Goal: Transaction & Acquisition: Purchase product/service

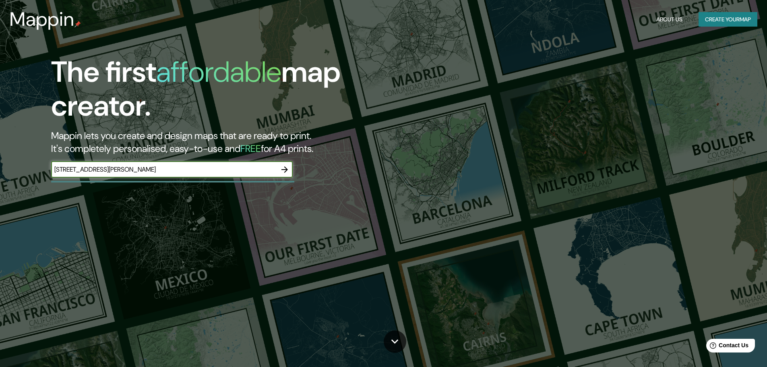
scroll to position [0, 176]
type input "[STREET_ADDRESS][PERSON_NAME]"
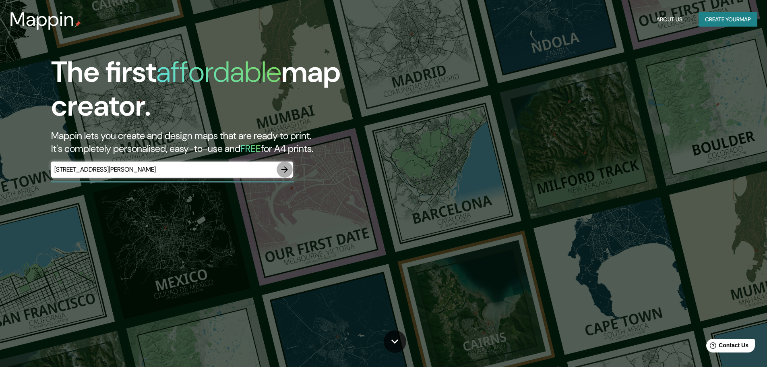
click at [284, 172] on icon "button" at bounding box center [285, 170] width 10 height 10
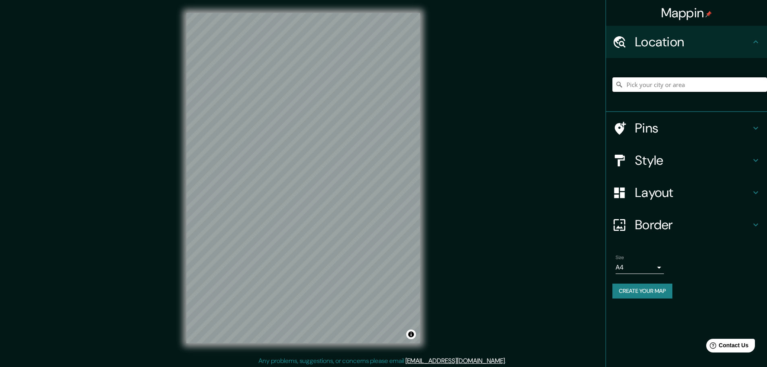
click at [640, 84] on input "Pick your city or area" at bounding box center [690, 84] width 155 height 15
paste input "[STREET_ADDRESS][PERSON_NAME]"
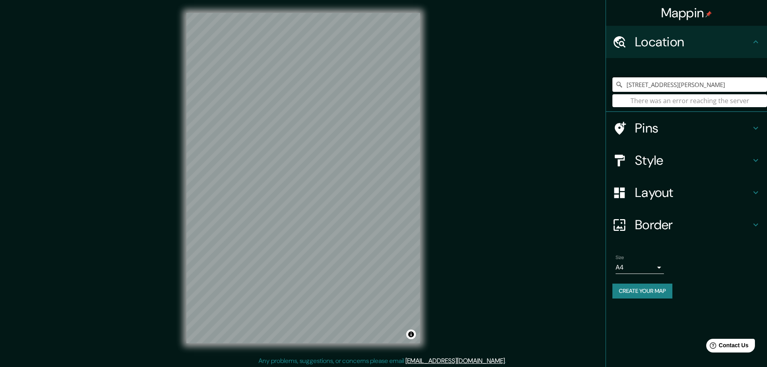
scroll to position [0, 256]
drag, startPoint x: 755, startPoint y: 84, endPoint x: 734, endPoint y: 83, distance: 21.8
click at [734, 83] on input "[STREET_ADDRESS][PERSON_NAME]" at bounding box center [690, 84] width 155 height 15
click at [683, 86] on input "[STREET_ADDRESS][PERSON_NAME]" at bounding box center [690, 84] width 155 height 15
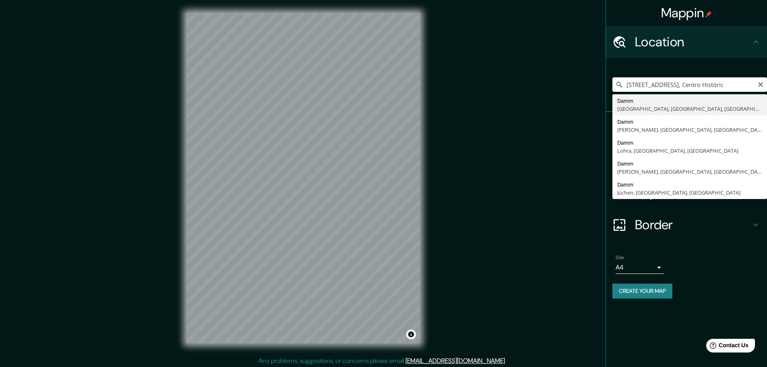
scroll to position [0, 0]
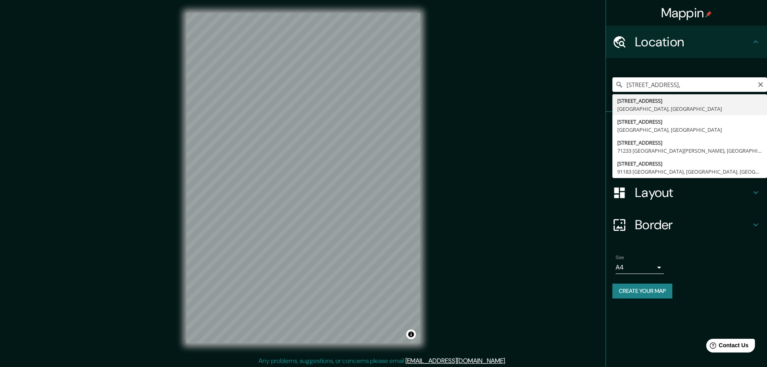
type input "[STREET_ADDRESS]"
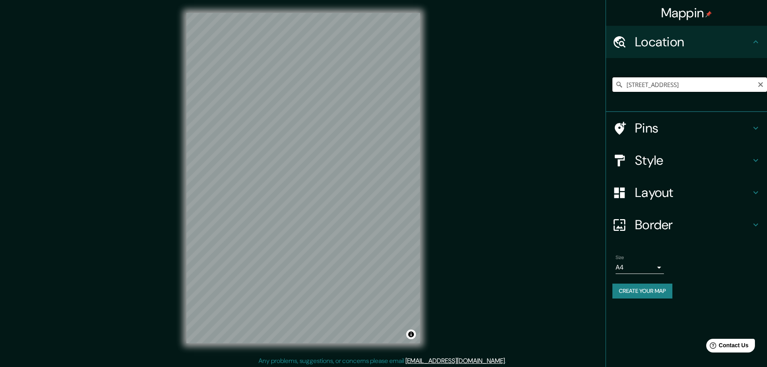
click at [671, 87] on input "[STREET_ADDRESS]" at bounding box center [690, 84] width 155 height 15
click at [724, 86] on input "[STREET_ADDRESS]" at bounding box center [690, 84] width 155 height 15
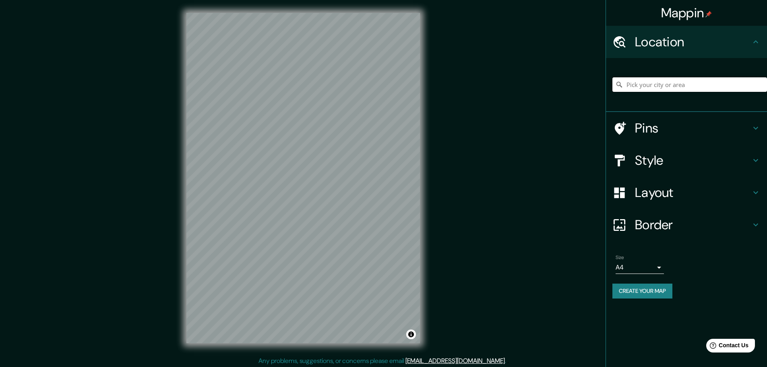
paste input "[STREET_ADDRESS]"
type input "[STREET_ADDRESS]"
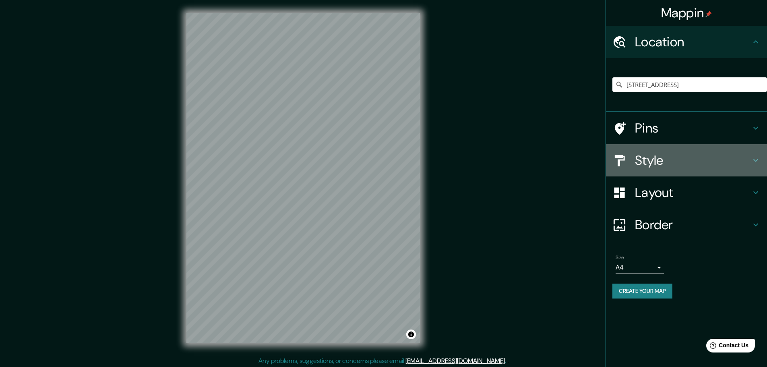
click at [755, 163] on icon at bounding box center [756, 161] width 10 height 10
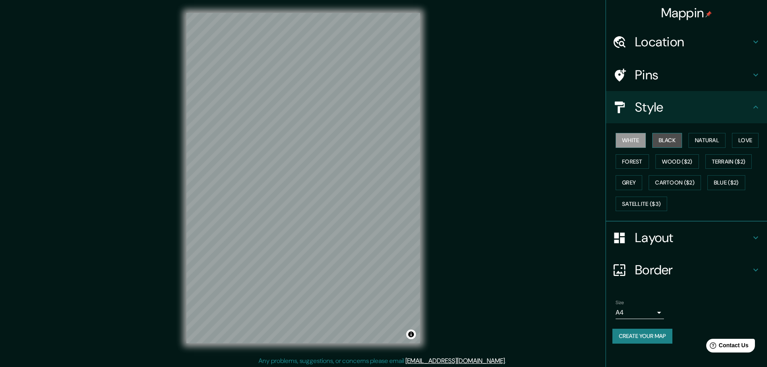
click at [668, 137] on button "Black" at bounding box center [668, 140] width 30 height 15
click at [751, 108] on h4 "Style" at bounding box center [693, 107] width 116 height 16
click at [707, 46] on h4 "Location" at bounding box center [693, 42] width 116 height 16
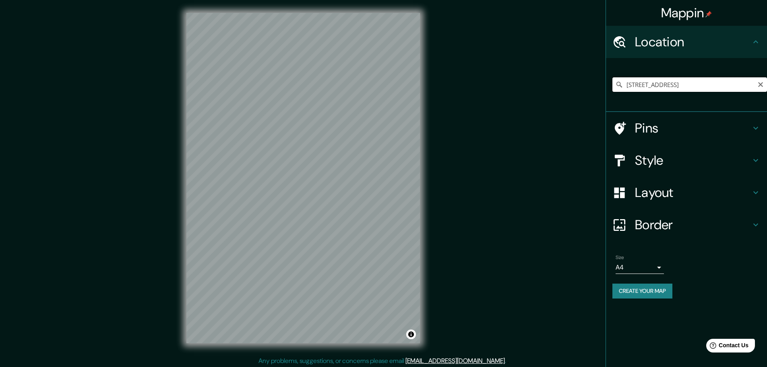
click at [679, 86] on input "[STREET_ADDRESS]" at bounding box center [690, 84] width 155 height 15
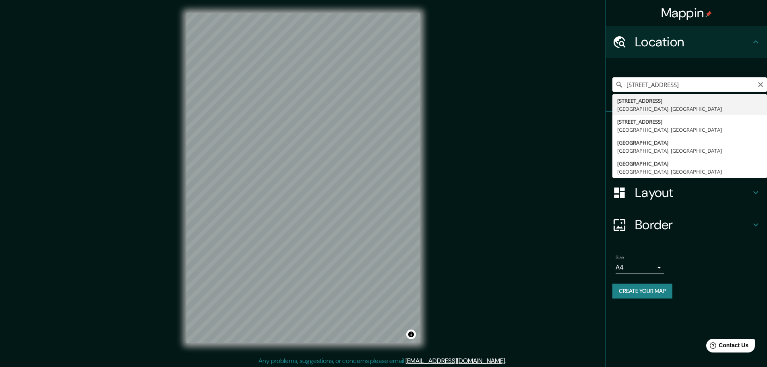
click at [679, 86] on input "[STREET_ADDRESS]" at bounding box center [690, 84] width 155 height 15
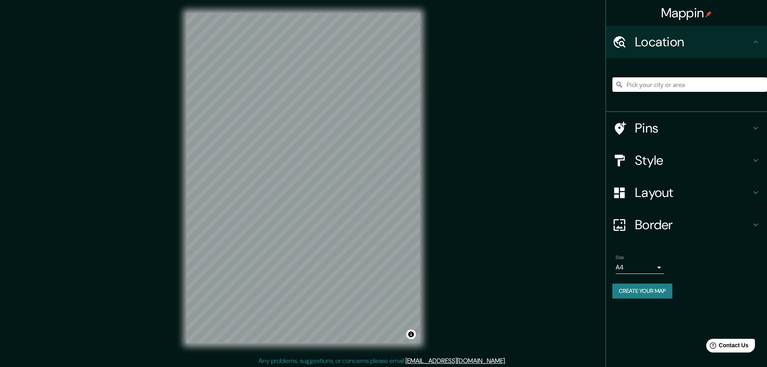
paste input "[STREET_ADDRESS]"
type input "[STREET_ADDRESS]"
